Goal: Task Accomplishment & Management: Complete application form

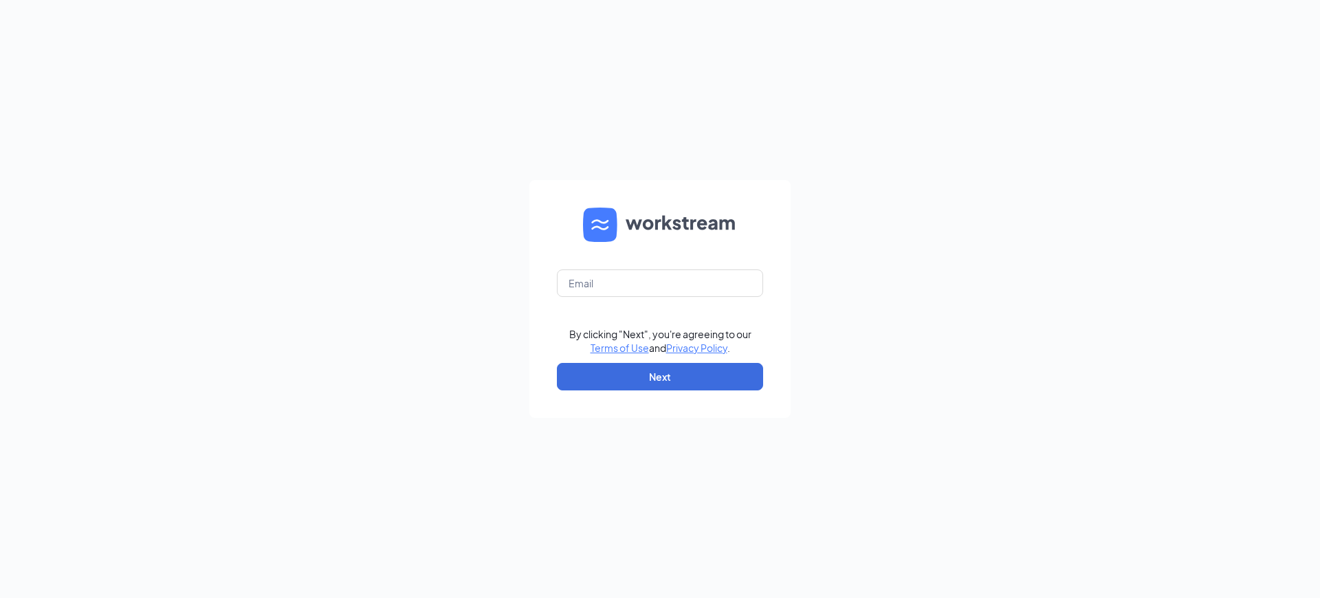
click at [660, 341] on div "By clicking "Next", you're agreeing to our Terms of Use and Privacy Policy ." at bounding box center [660, 341] width 182 height 28
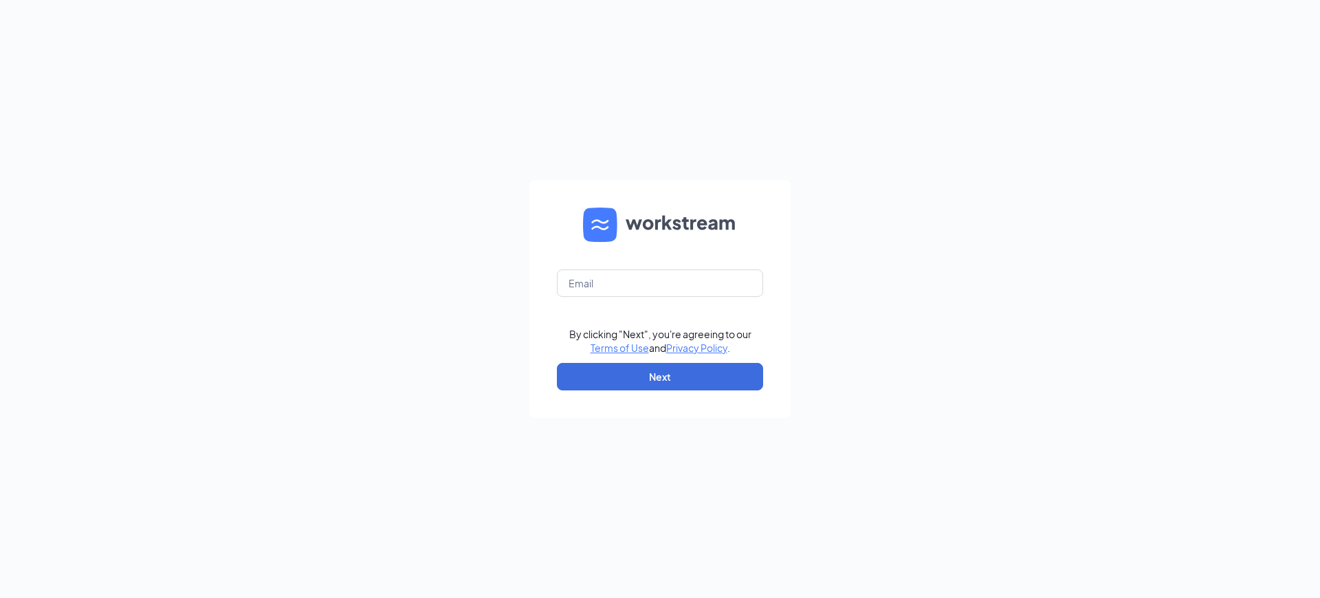
click at [660, 341] on div "By clicking "Next", you're agreeing to our Terms of Use and Privacy Policy ." at bounding box center [660, 341] width 182 height 28
